Goal: Check status: Check status

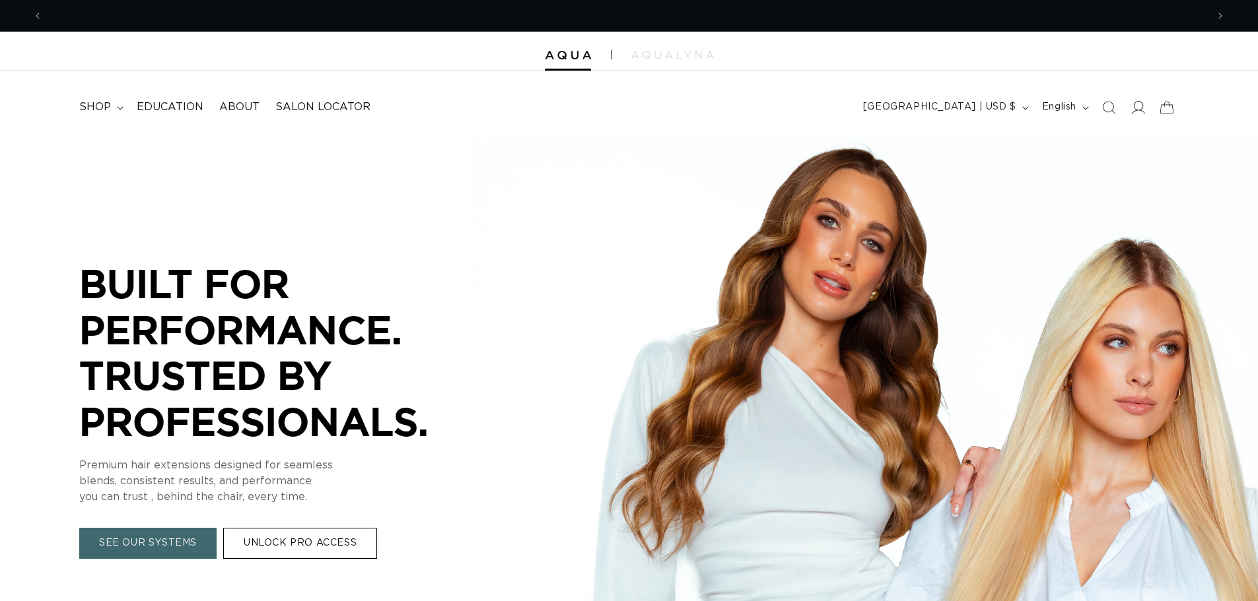
click at [1137, 106] on icon at bounding box center [1137, 107] width 14 height 14
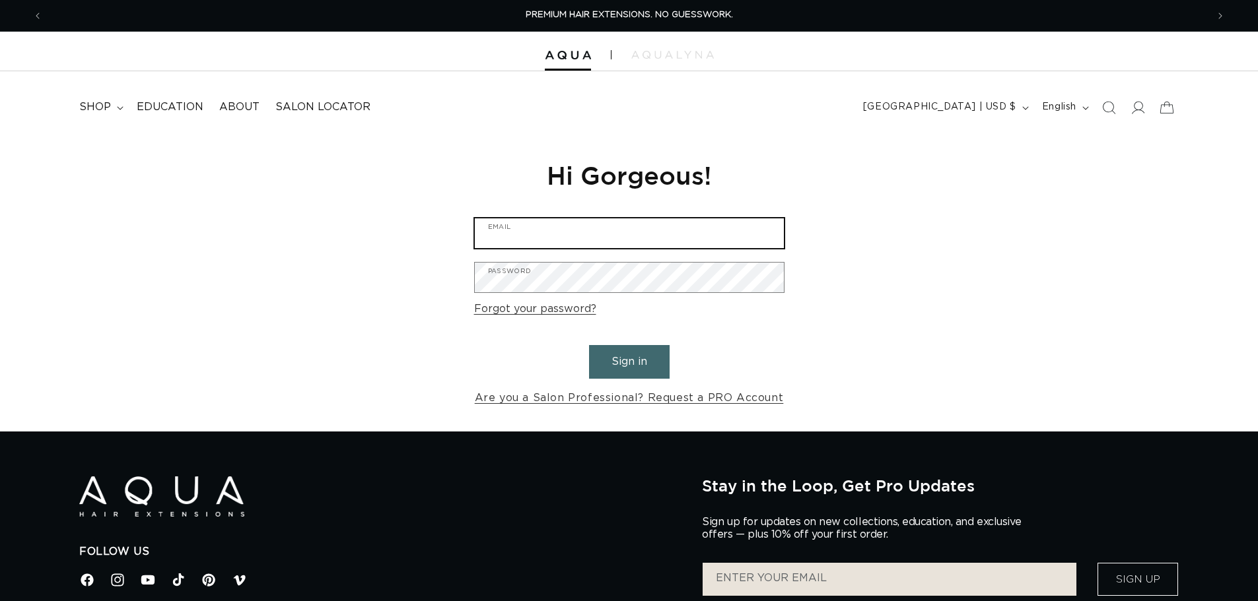
click at [658, 228] on input "Email" at bounding box center [629, 234] width 309 height 30
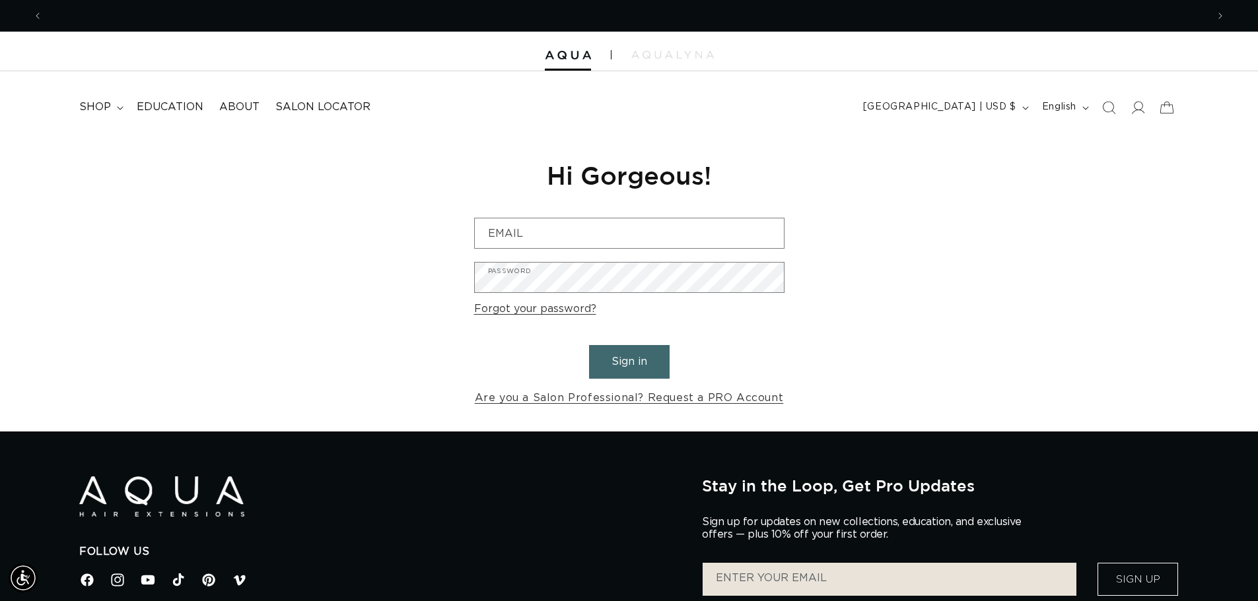
scroll to position [0, 2328]
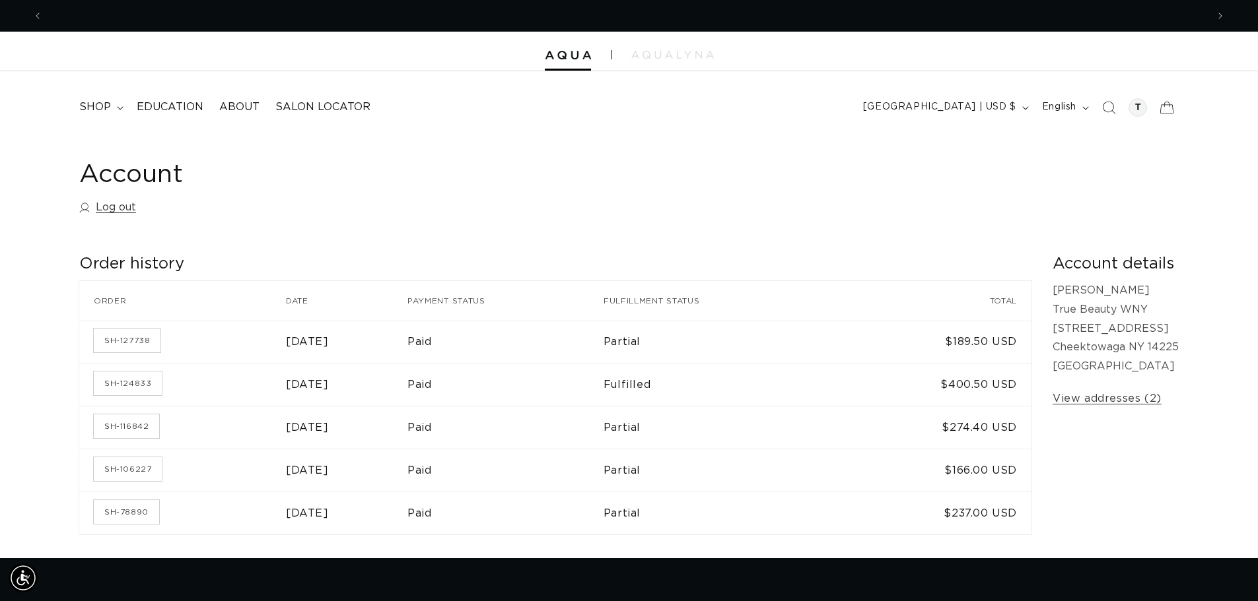
scroll to position [0, 1164]
click at [114, 345] on link "SH-127738" at bounding box center [127, 341] width 67 height 24
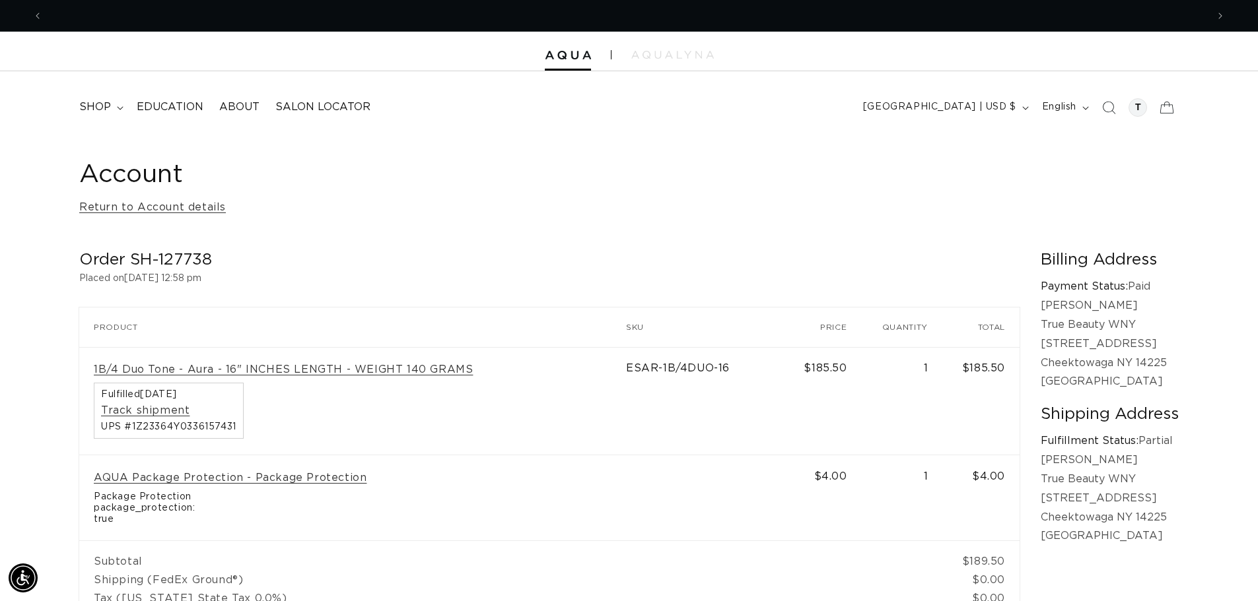
scroll to position [0, 2328]
click at [149, 412] on link "Track shipment" at bounding box center [145, 411] width 88 height 14
